Goal: Task Accomplishment & Management: Use online tool/utility

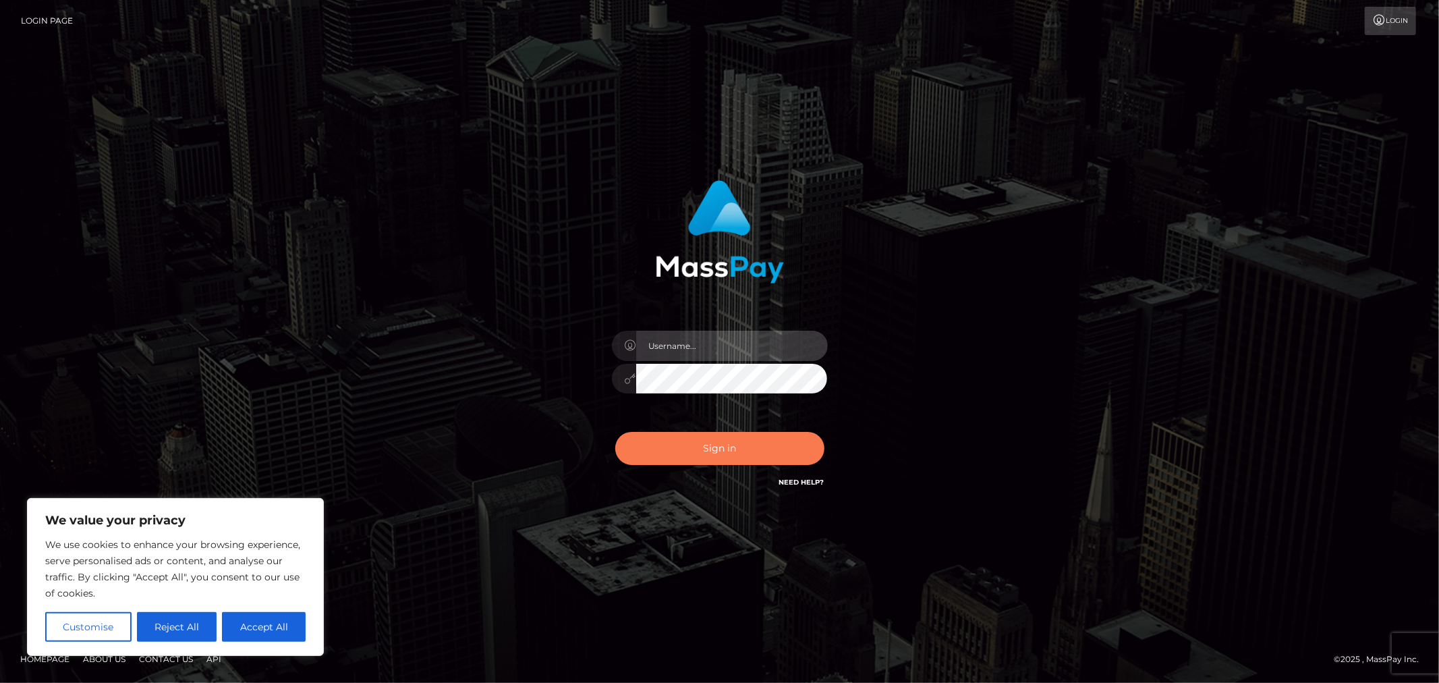
type input "MJSamelo"
click at [700, 457] on button "Sign in" at bounding box center [719, 448] width 209 height 33
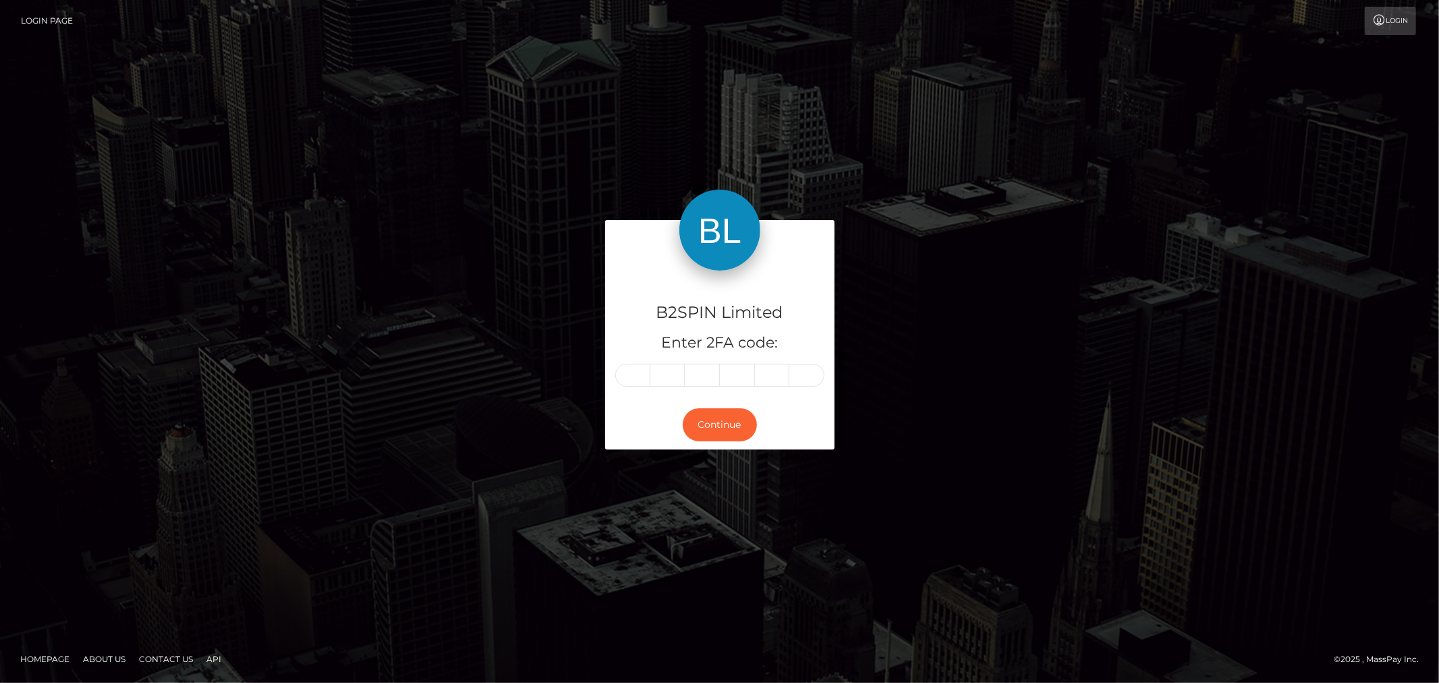
click at [648, 381] on input "text" at bounding box center [632, 375] width 35 height 23
type input "1"
type input "9"
type input "6"
type input "9"
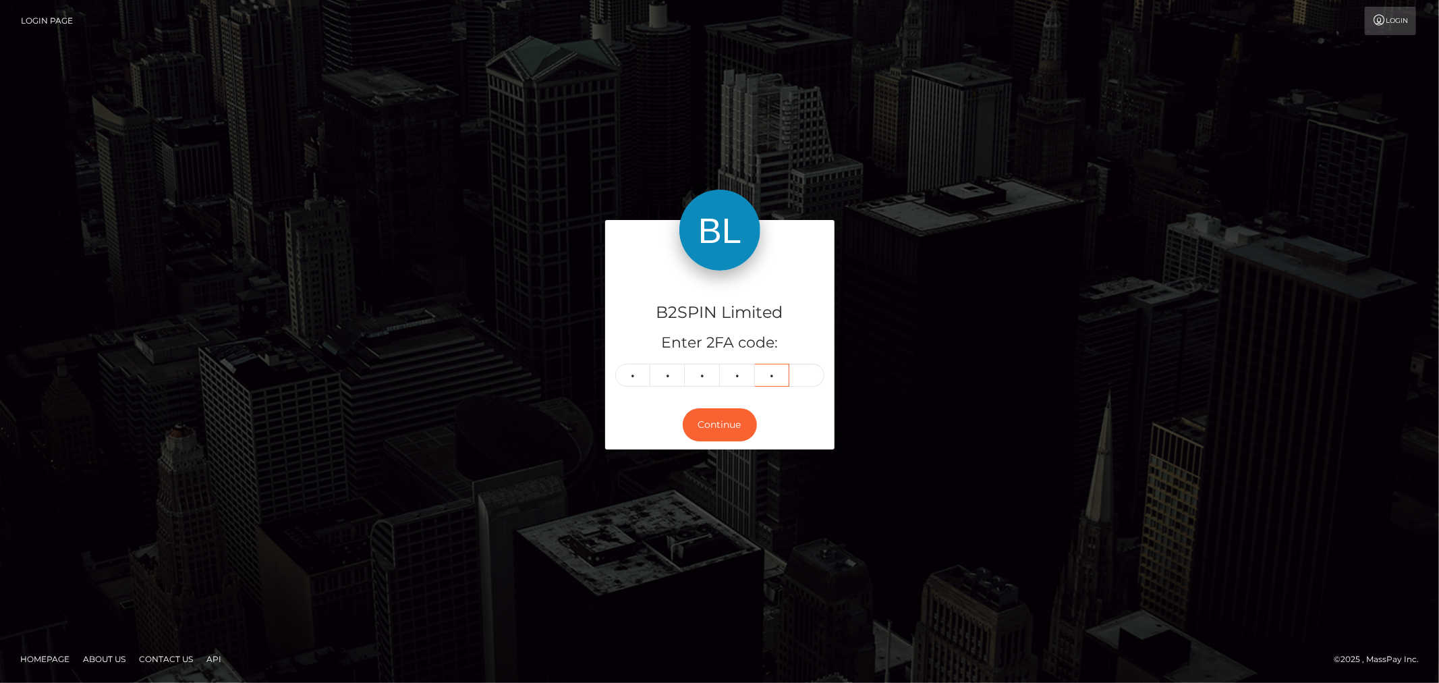
type input "6"
type input "2"
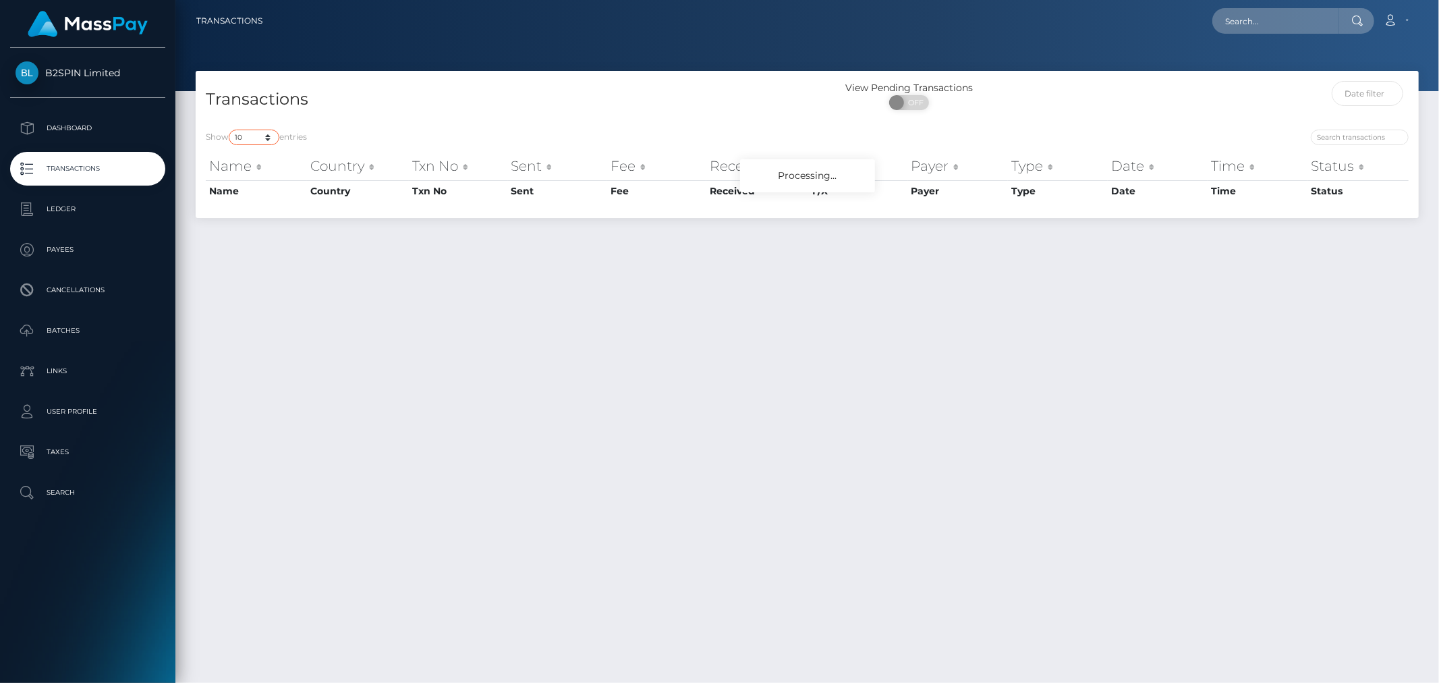
click at [247, 138] on select "10 25 50 100 250 500 1,000 3,500" at bounding box center [254, 138] width 51 height 16
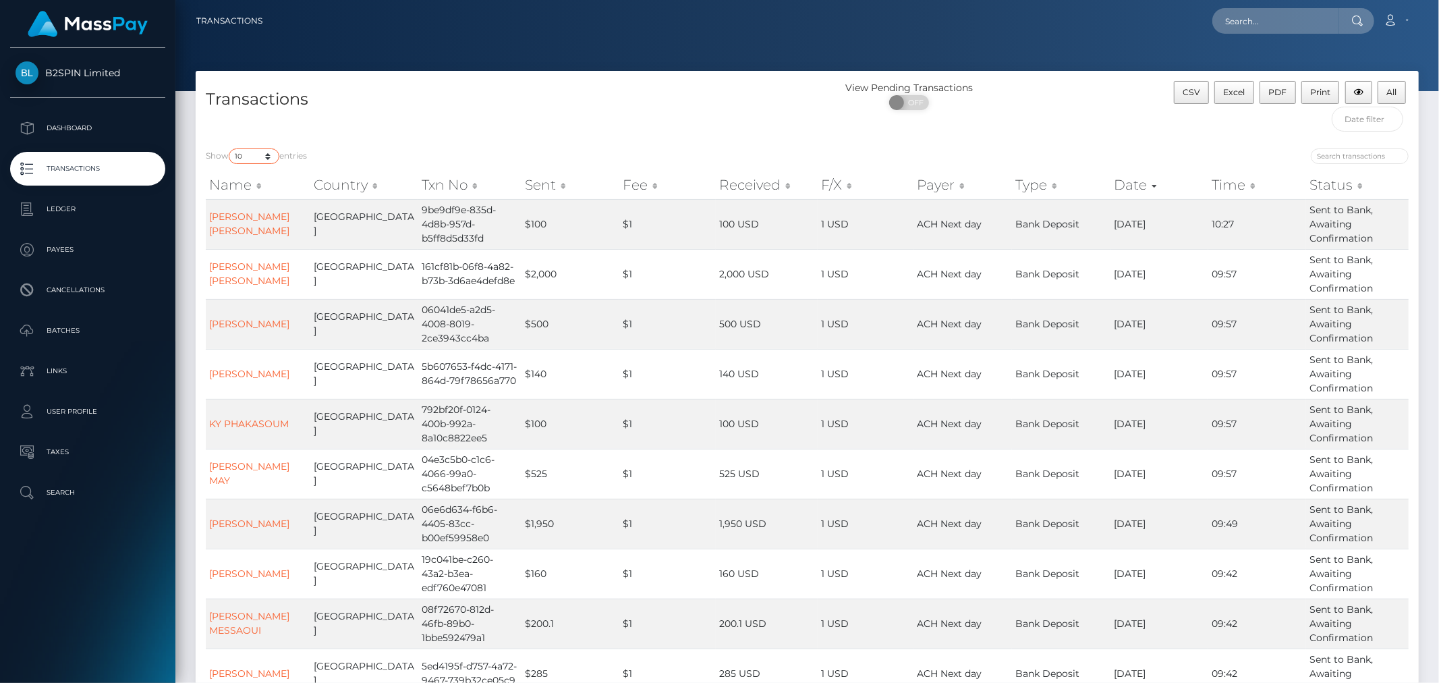
select select "3500"
click at [230, 148] on select "10 25 50 100 250 500 1,000 3,500" at bounding box center [254, 156] width 51 height 16
click at [919, 101] on span "OFF" at bounding box center [914, 102] width 34 height 15
checkbox input "true"
click at [1231, 95] on span "Excel" at bounding box center [1235, 92] width 22 height 10
